Goal: Task Accomplishment & Management: Manage account settings

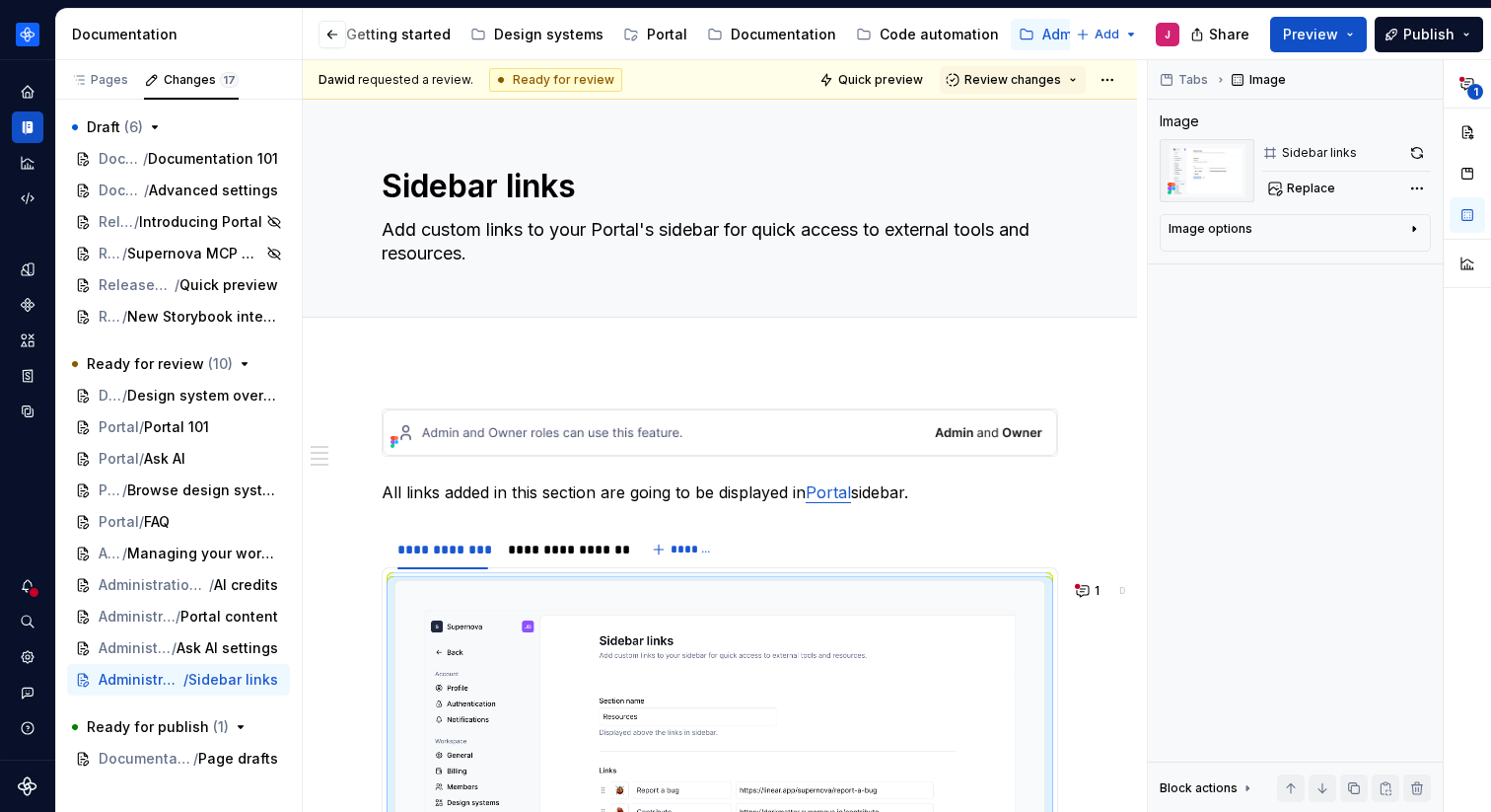
scroll to position [922, 0]
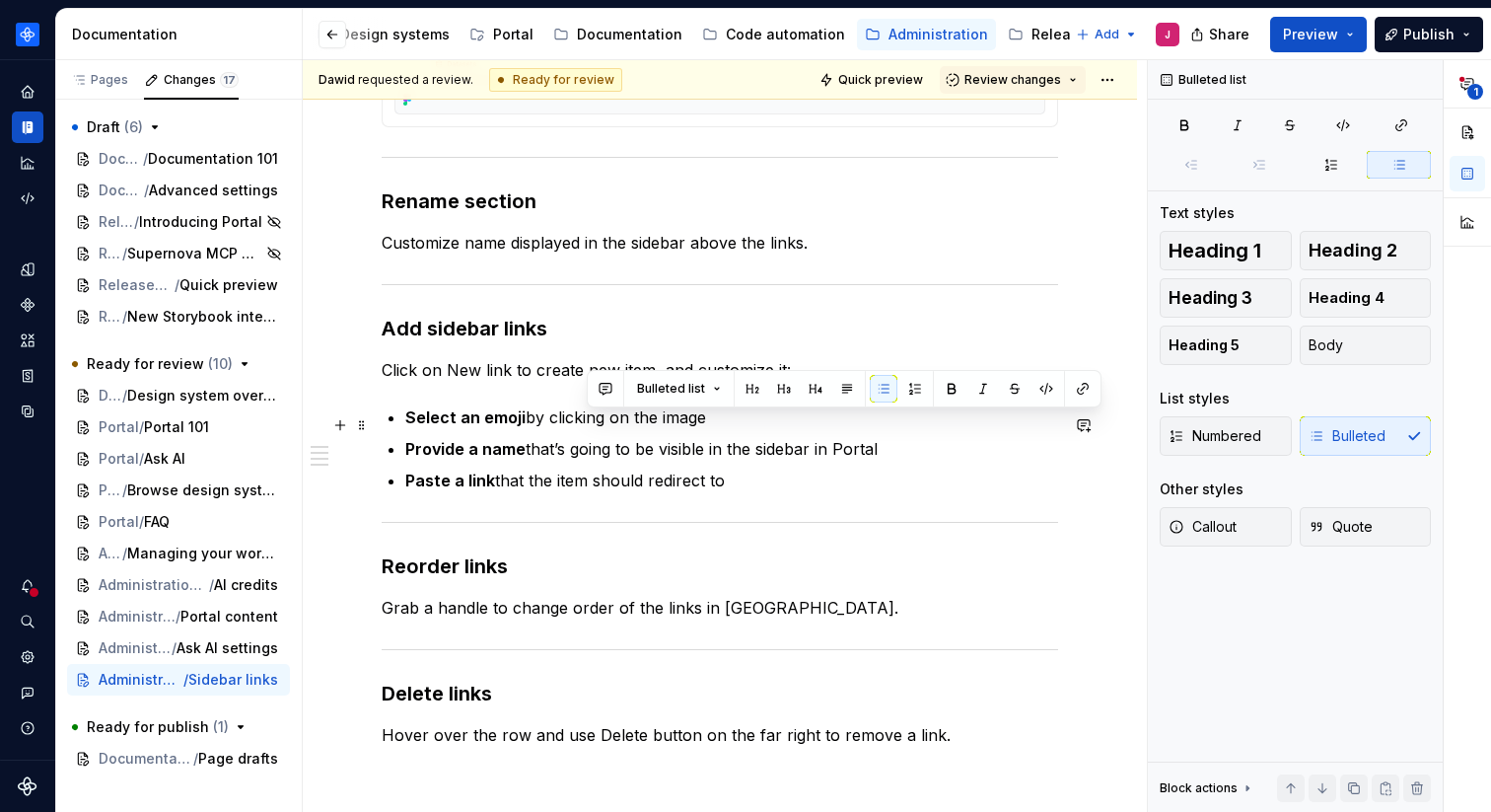
drag, startPoint x: 716, startPoint y: 425, endPoint x: 583, endPoint y: 425, distance: 133.0
click at [583, 425] on p "Select an emoji by clicking on the image" at bounding box center [731, 417] width 653 height 24
click at [603, 392] on button "button" at bounding box center [602, 388] width 28 height 28
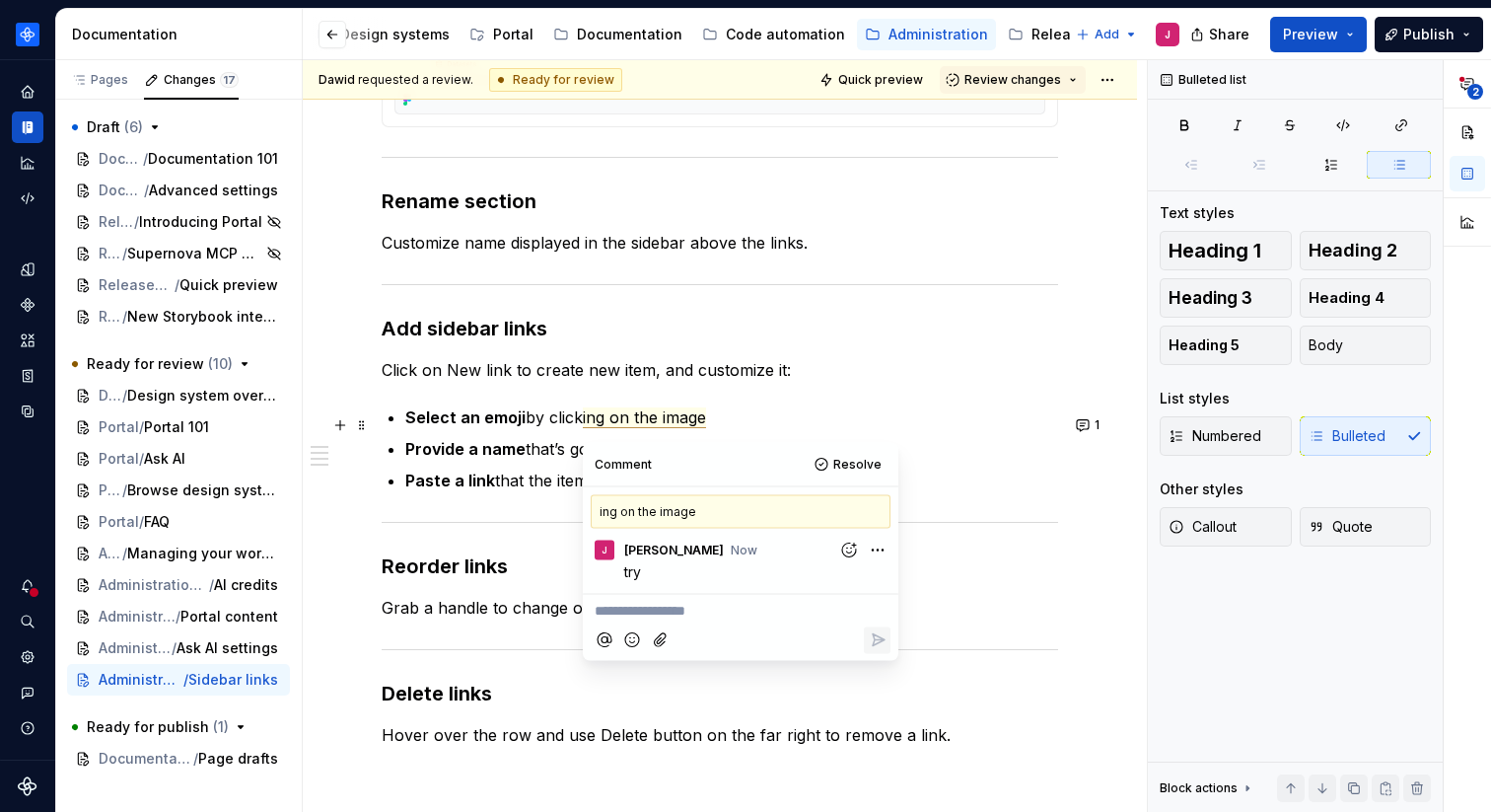
click at [765, 416] on p "Select an emoji by click ing on the image" at bounding box center [731, 417] width 653 height 24
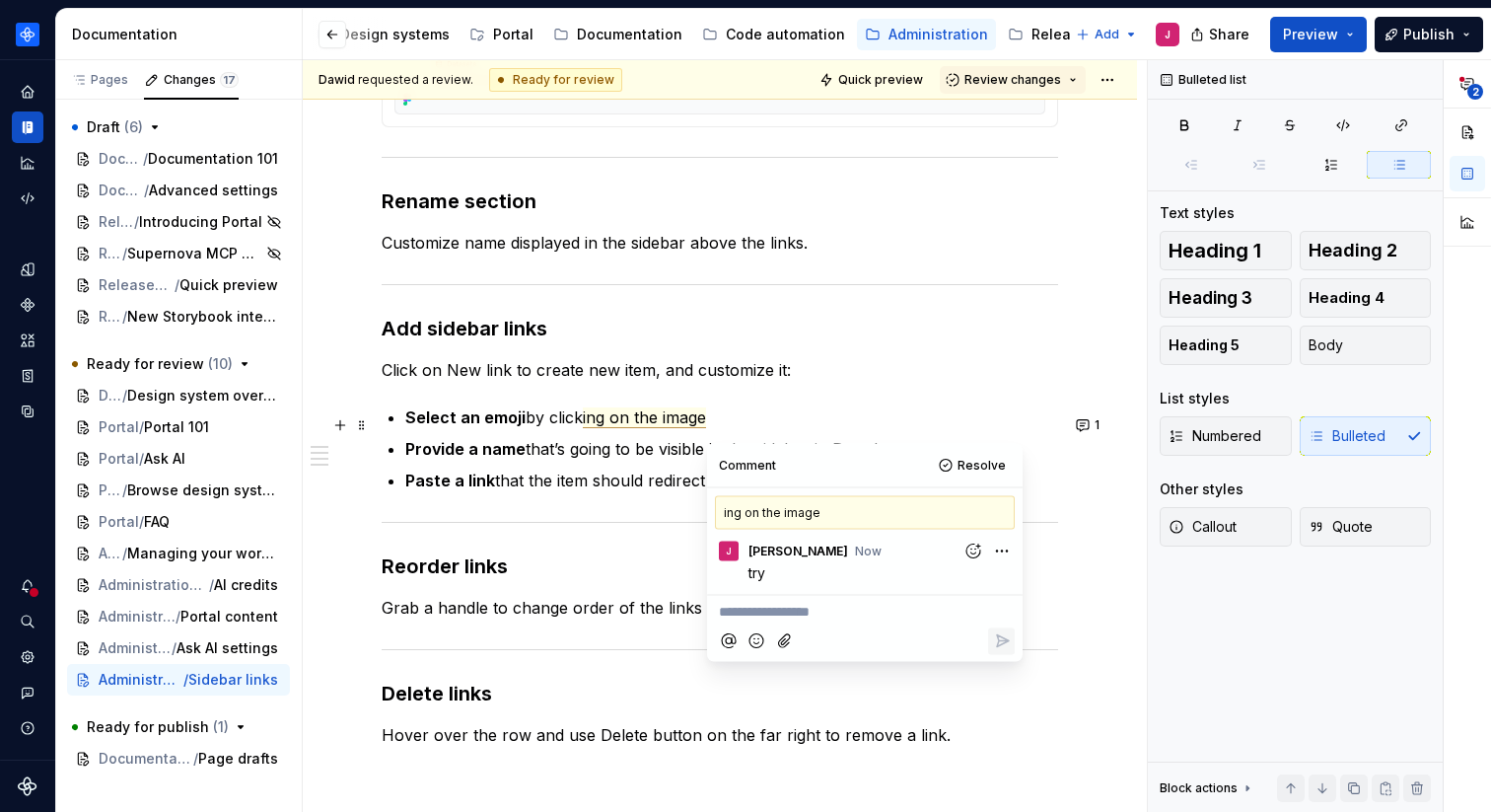
click at [729, 381] on p "Click on New link to create new item, and customize it:" at bounding box center [719, 369] width 677 height 24
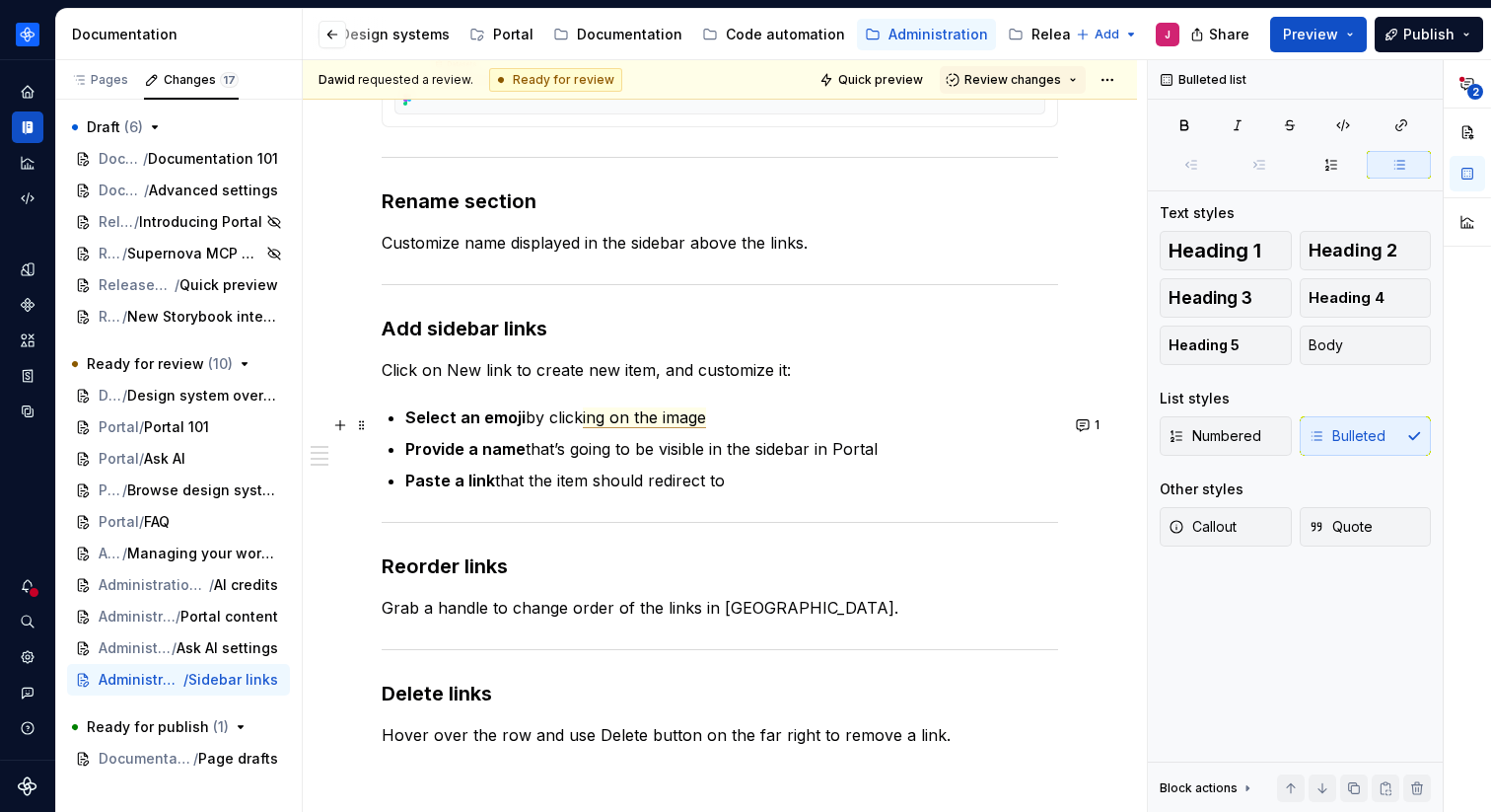
click at [677, 427] on span "ing on the image" at bounding box center [644, 417] width 124 height 21
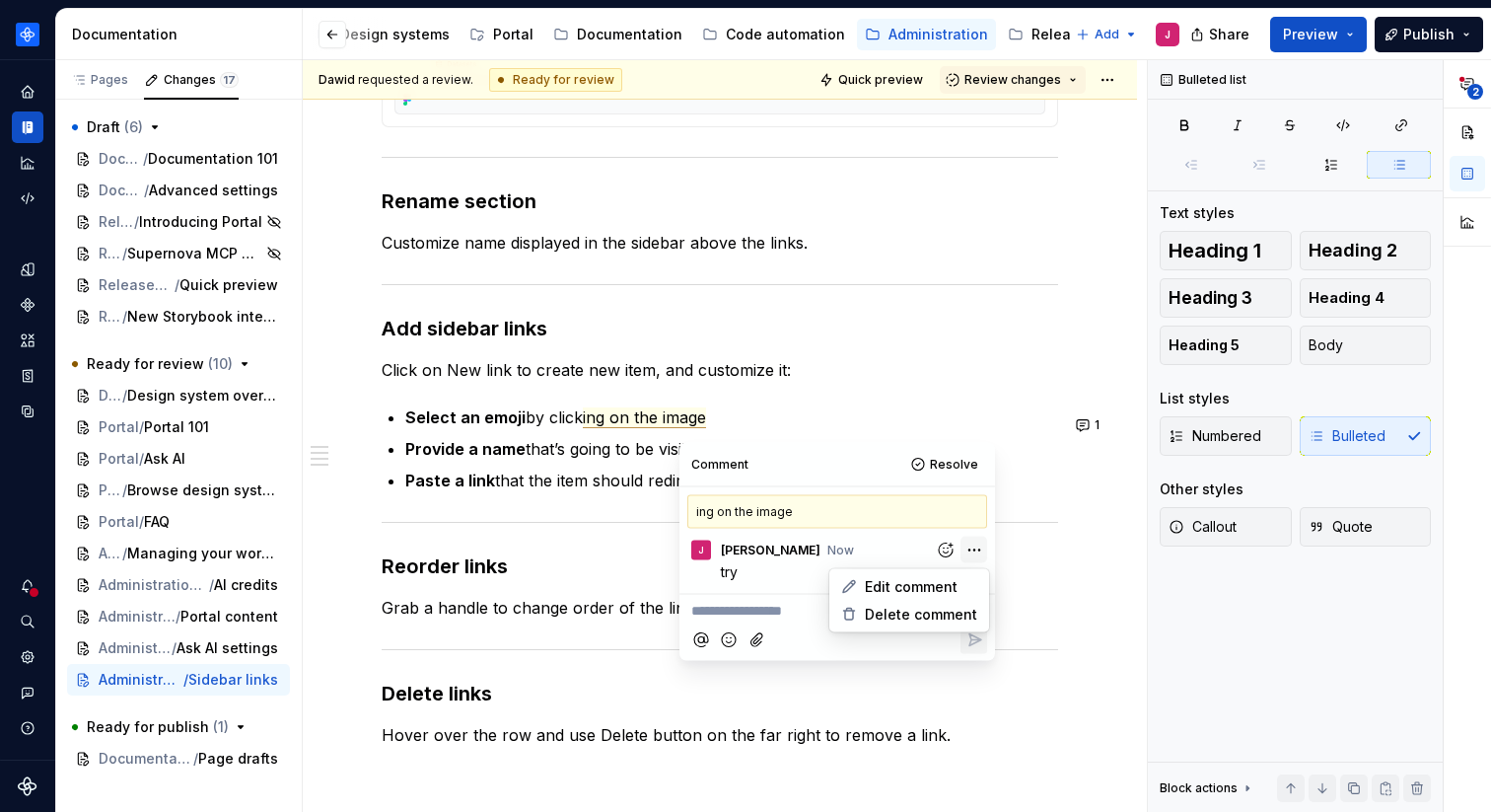
click at [969, 550] on html "Product documentation J Dataset Default Documentation Accessibility guide for t…" at bounding box center [745, 406] width 1491 height 812
click at [930, 606] on span "Delete comment" at bounding box center [921, 614] width 113 height 20
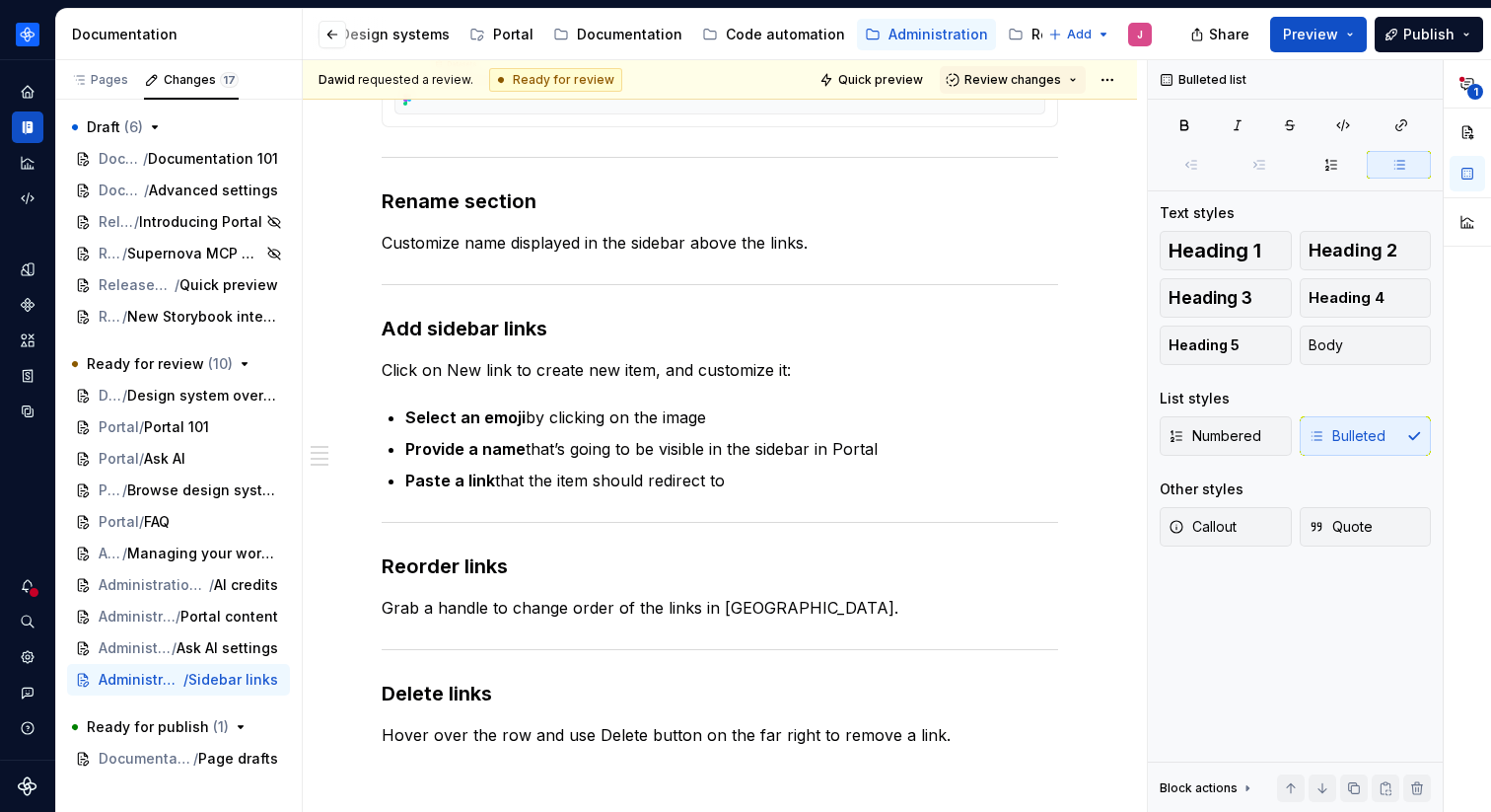
type textarea "*"
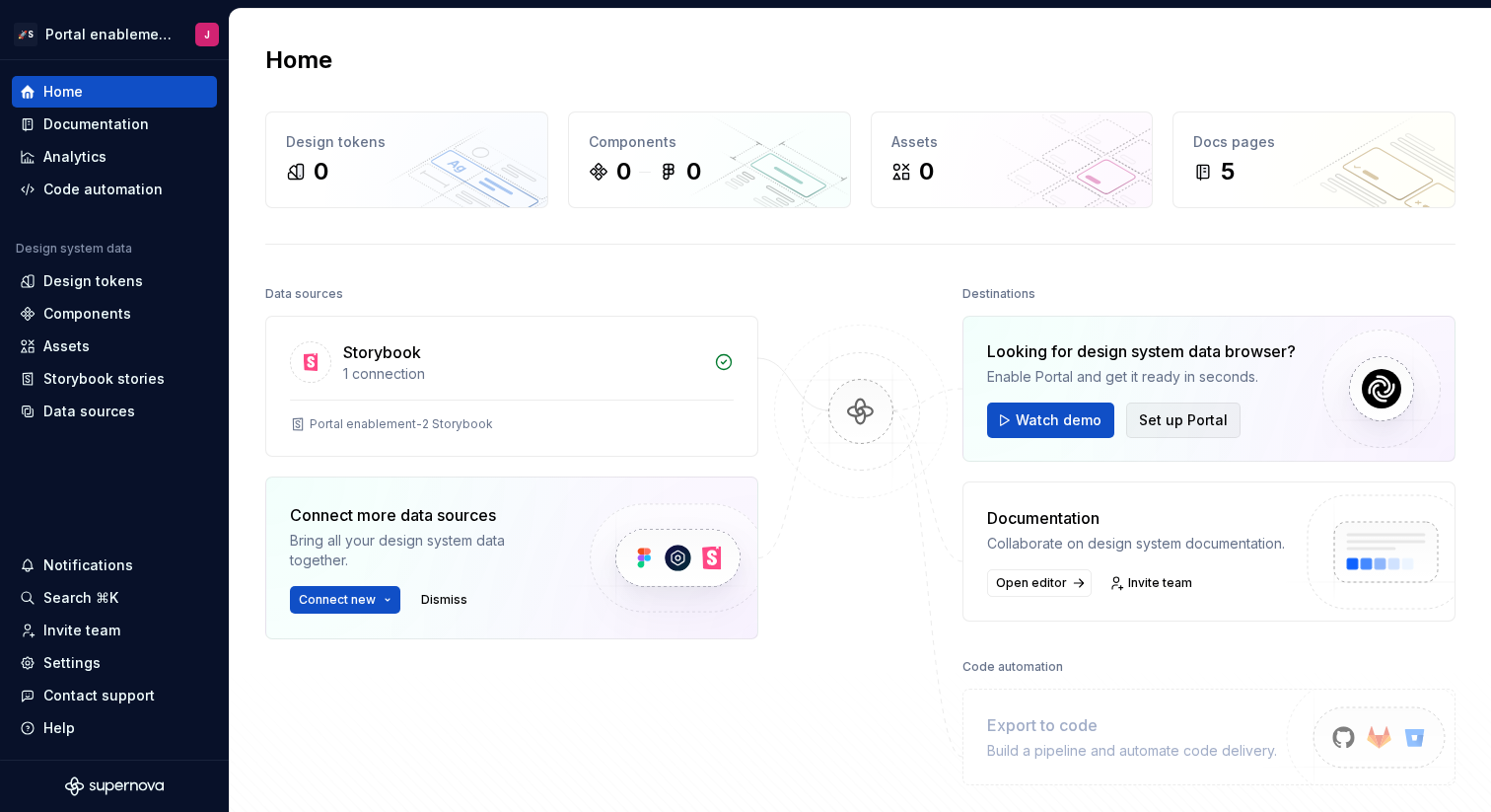
click at [1195, 419] on span "Set up Portal" at bounding box center [1184, 420] width 89 height 20
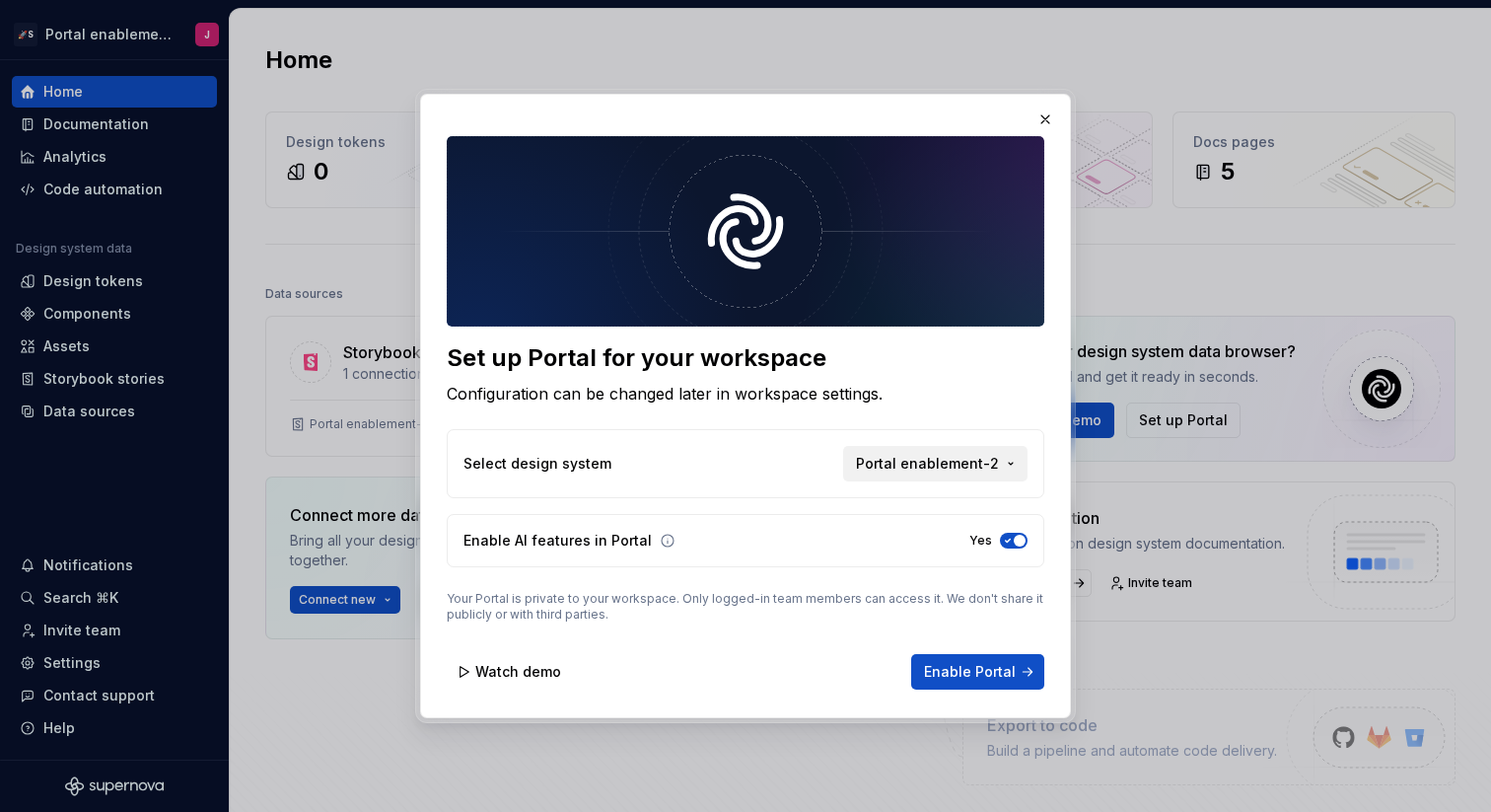
click at [1001, 458] on button "Portal enablement-2" at bounding box center [935, 463] width 185 height 36
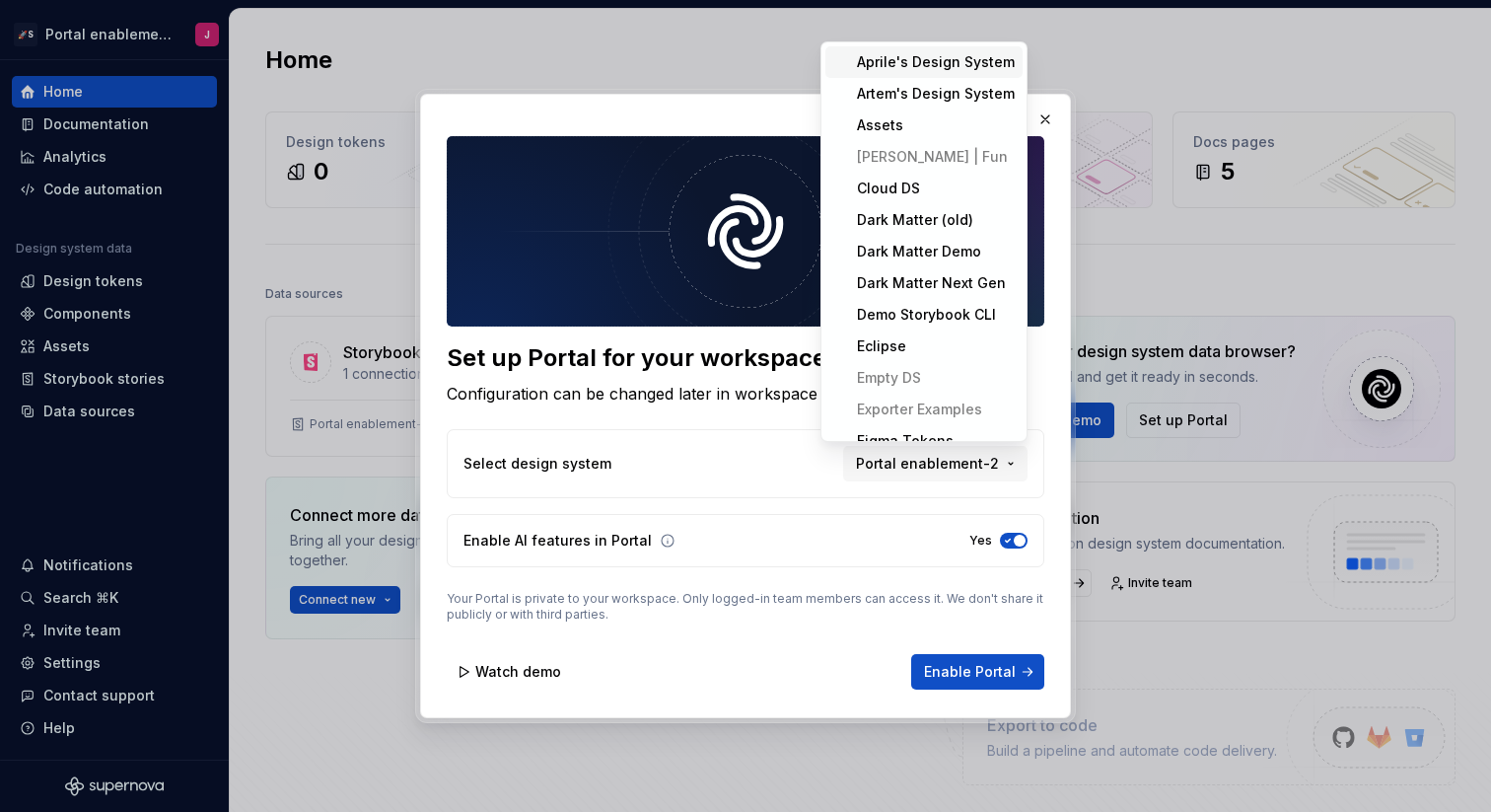
click at [1000, 458] on div "Set up Portal for your workspace Configuration can be changed later in workspac…" at bounding box center [745, 406] width 1491 height 812
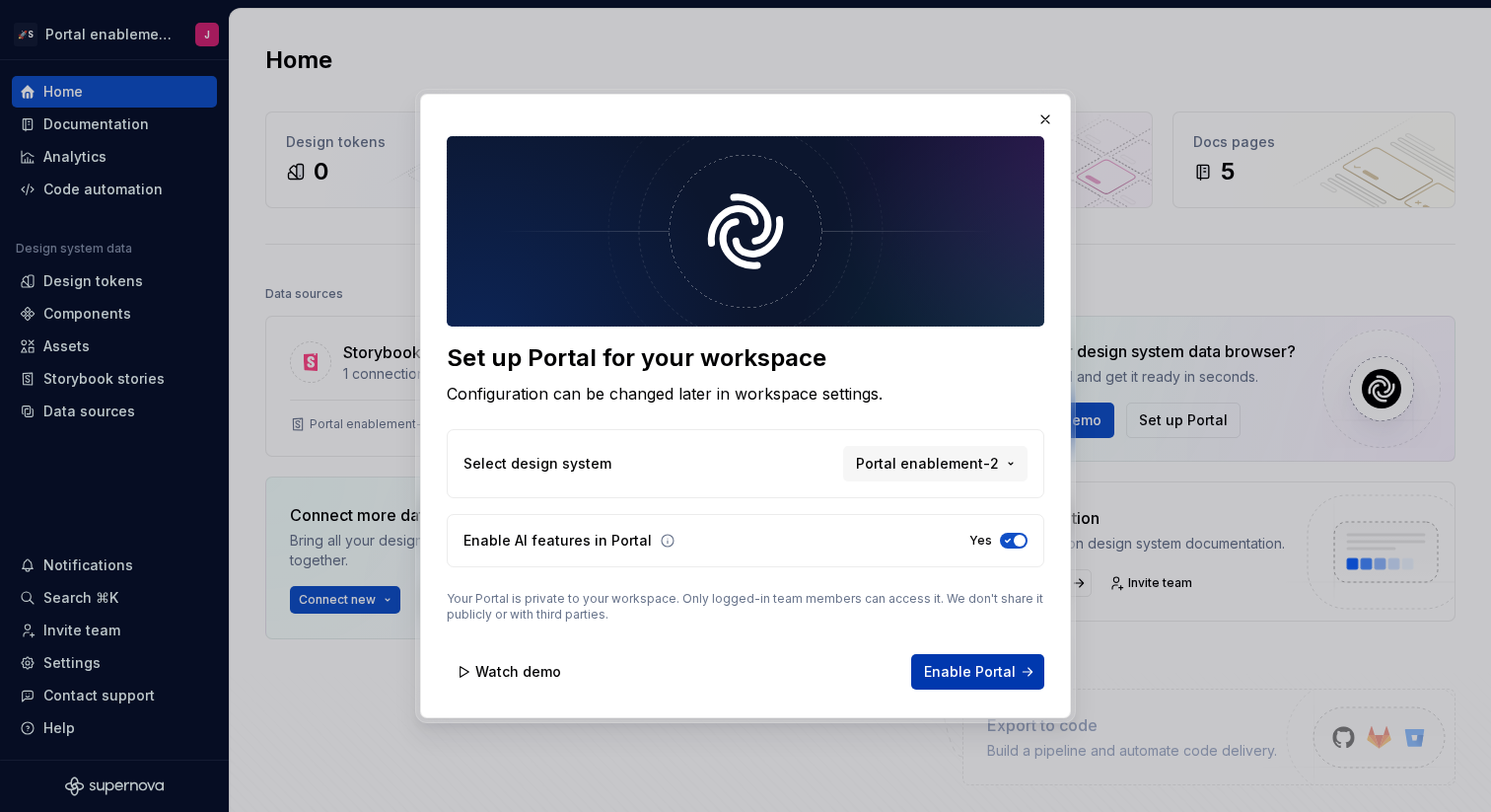
click at [961, 671] on span "Enable Portal" at bounding box center [969, 672] width 92 height 20
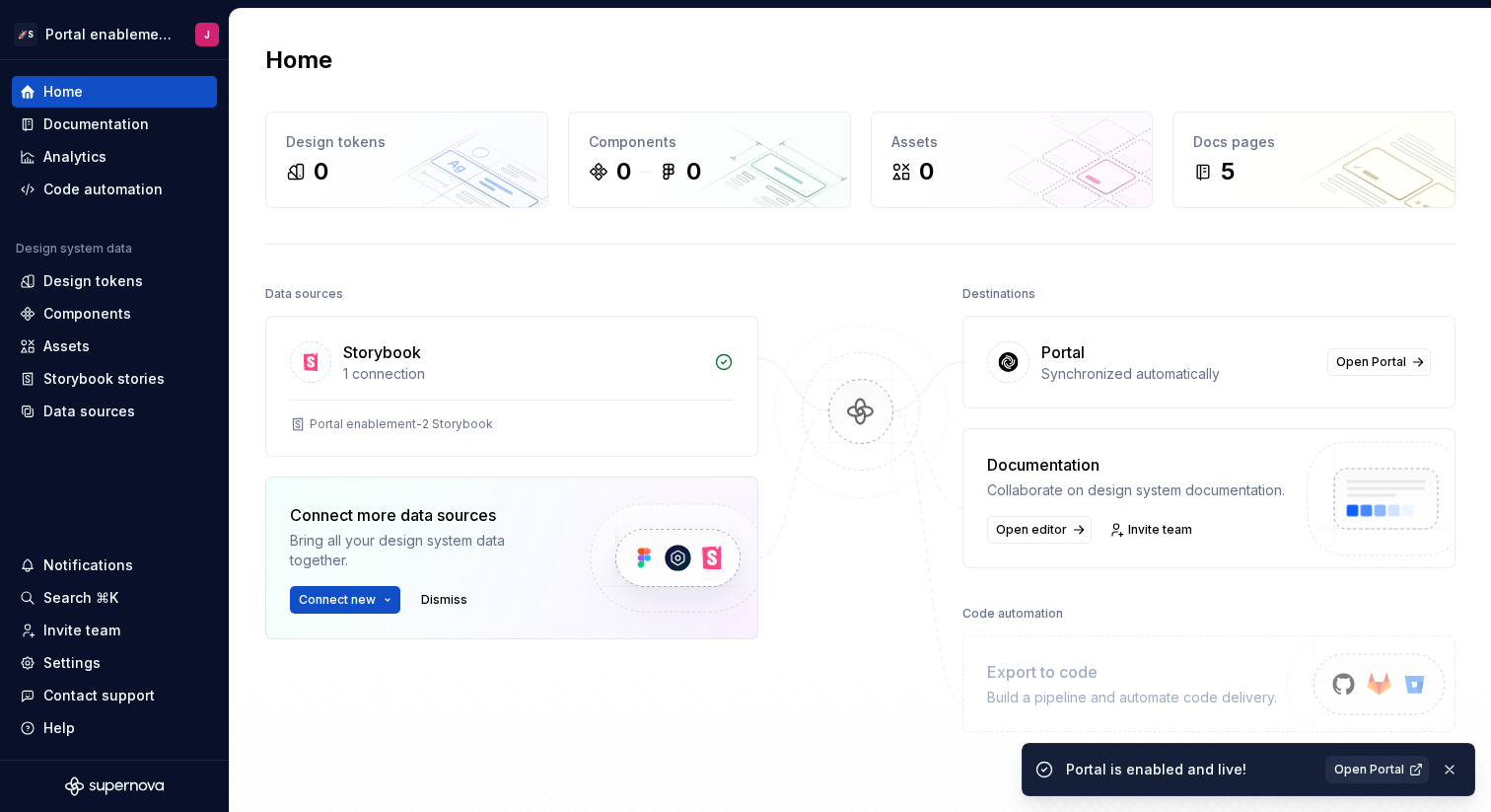
click at [1410, 768] on link "Open Portal" at bounding box center [1377, 770] width 104 height 28
click at [84, 30] on html "🚀S Portal enablement-2 J Home Documentation Analytics Code automation Design sy…" at bounding box center [745, 406] width 1491 height 812
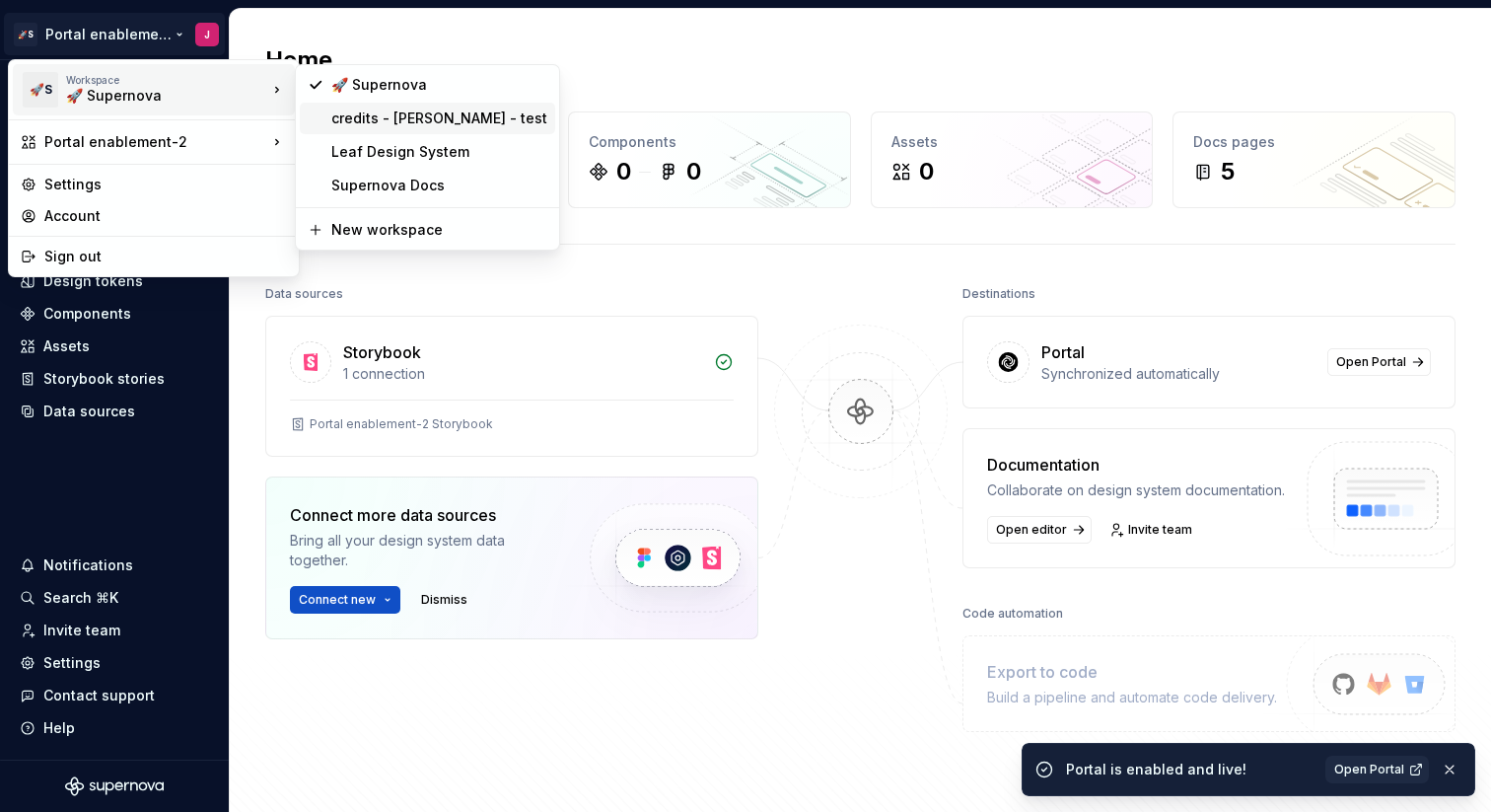
click at [384, 117] on div "credits - [PERSON_NAME] - test" at bounding box center [439, 119] width 216 height 20
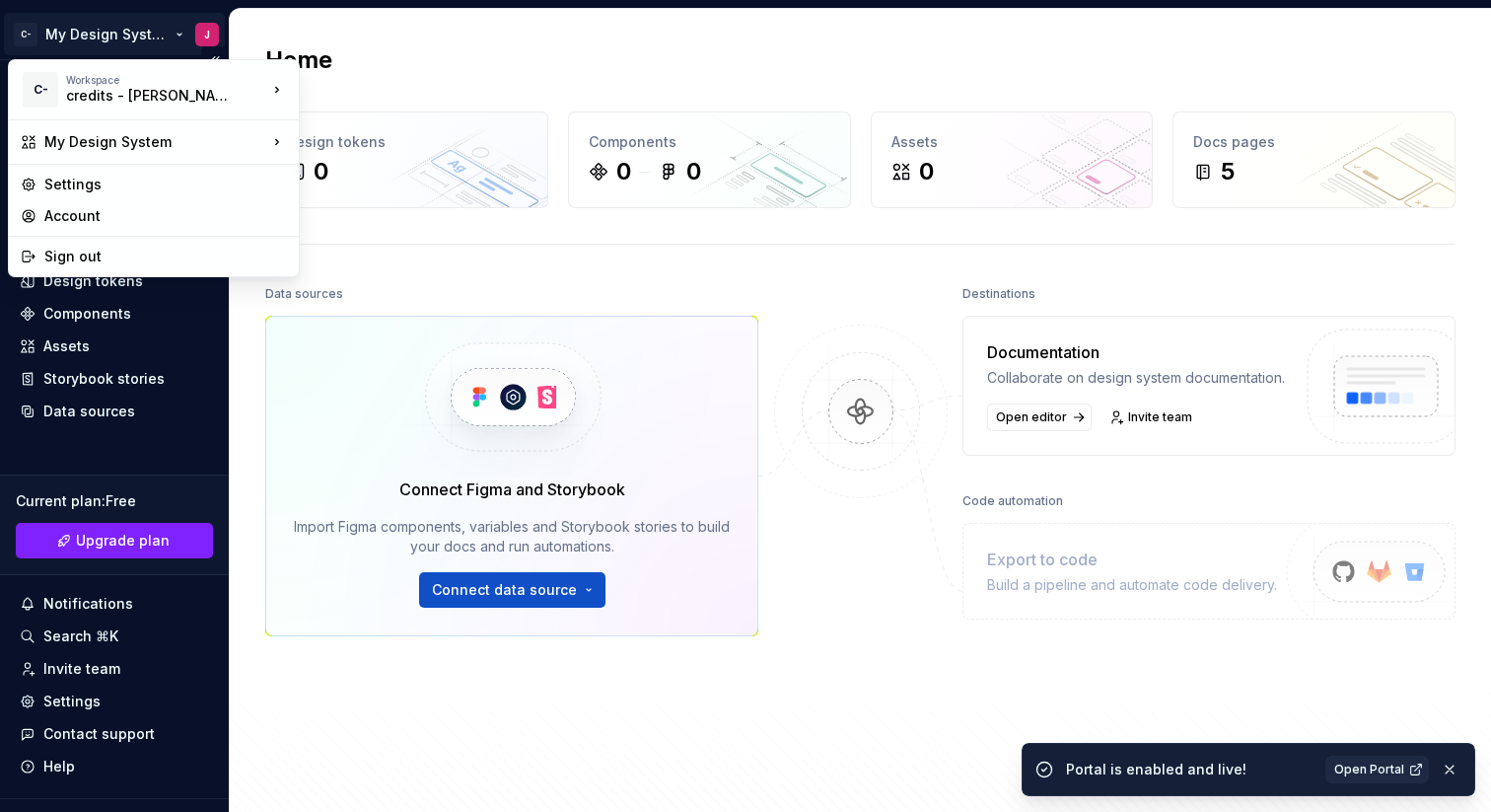
click at [142, 41] on html "C- My Design System J Home Documentation Analytics Code automation Design syste…" at bounding box center [745, 406] width 1491 height 812
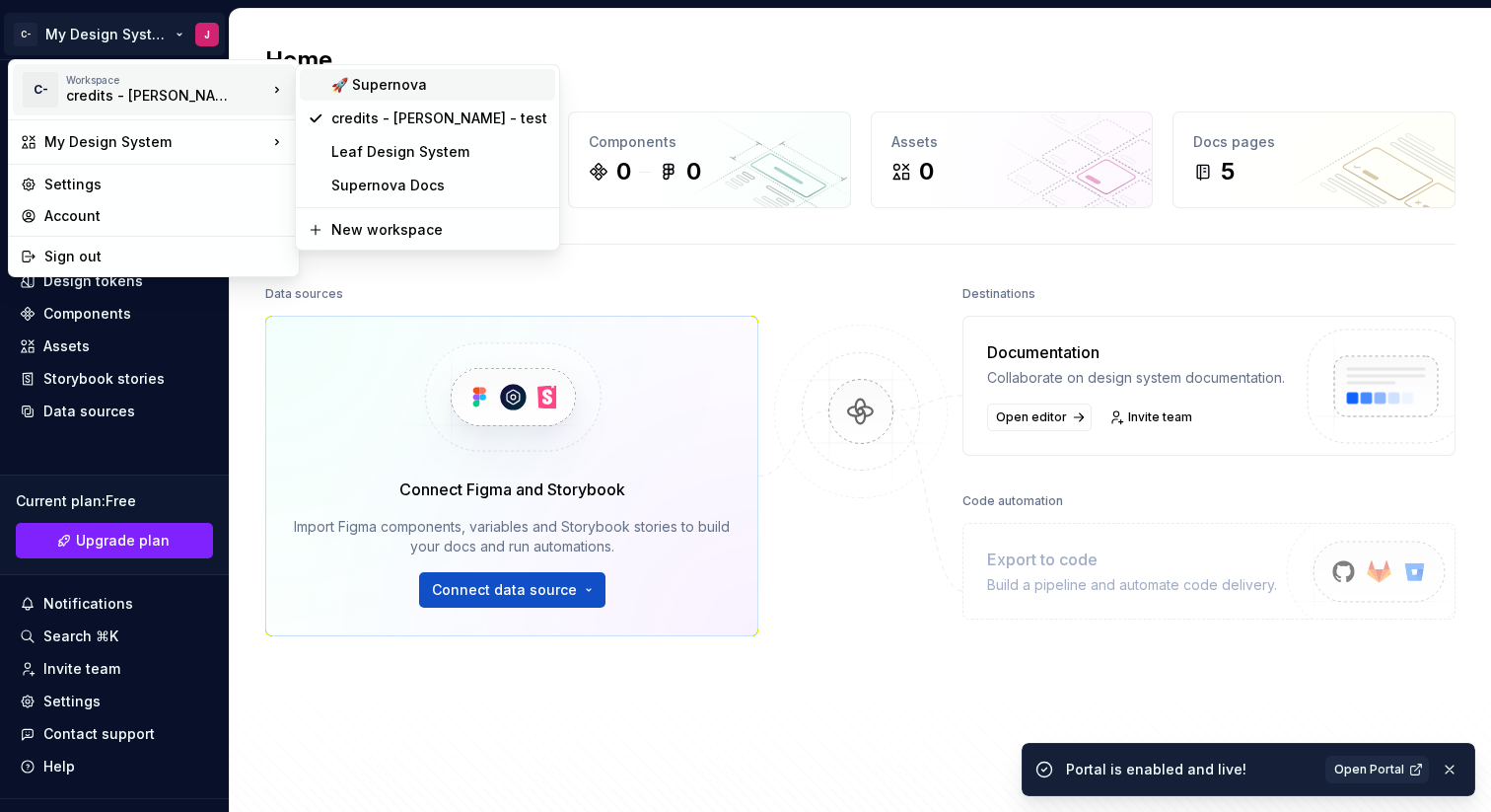
click at [408, 100] on div "🚀 Supernova" at bounding box center [427, 85] width 256 height 32
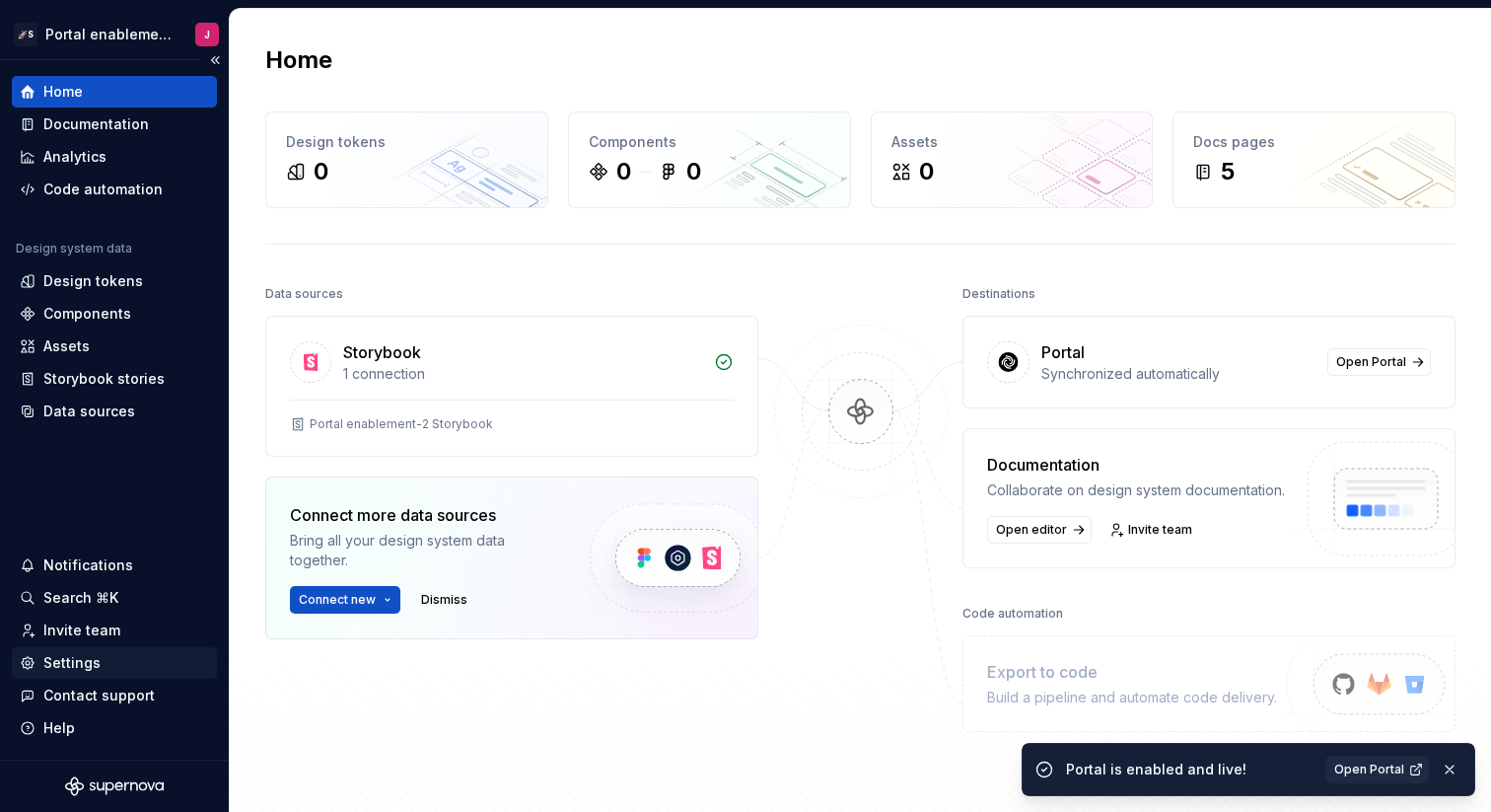
click at [88, 664] on div "Settings" at bounding box center [72, 663] width 57 height 20
